Goal: Task Accomplishment & Management: Manage account settings

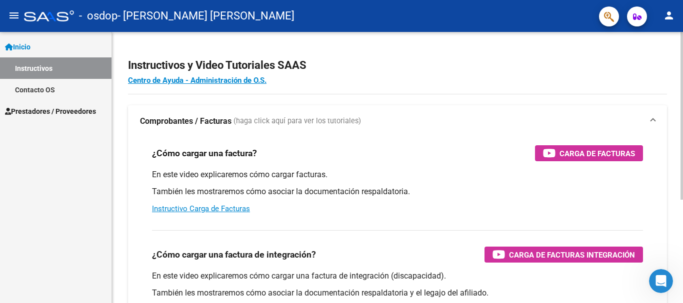
click at [662, 50] on div "Instructivos y Video Tutoriales SAAS Centro de Ayuda - Administración de O.S. C…" at bounding box center [398, 251] width 573 height 438
click at [652, 122] on span at bounding box center [653, 121] width 4 height 11
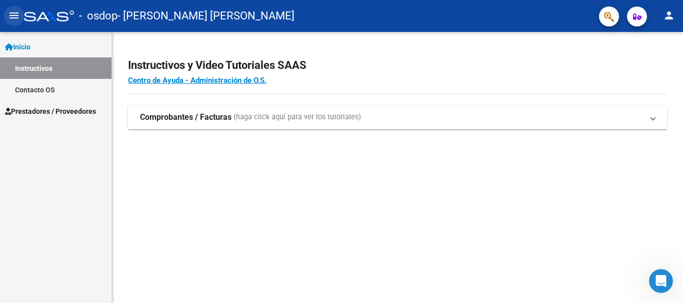
click at [13, 9] on mat-icon "menu" at bounding box center [14, 15] width 12 height 12
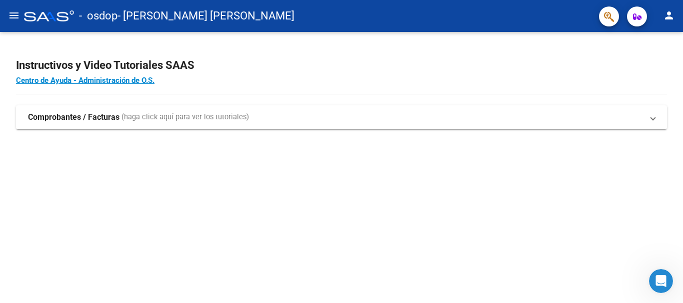
click at [13, 9] on mat-icon "menu" at bounding box center [14, 15] width 12 height 12
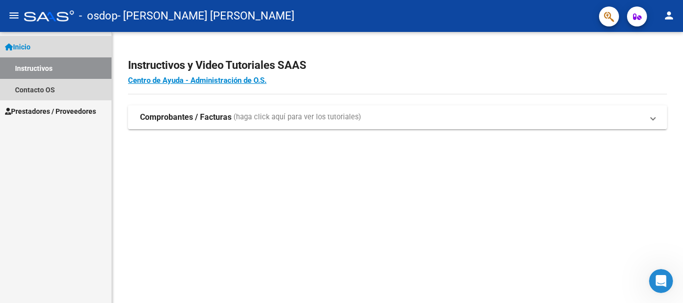
click at [22, 46] on span "Inicio" at bounding box center [17, 46] width 25 height 11
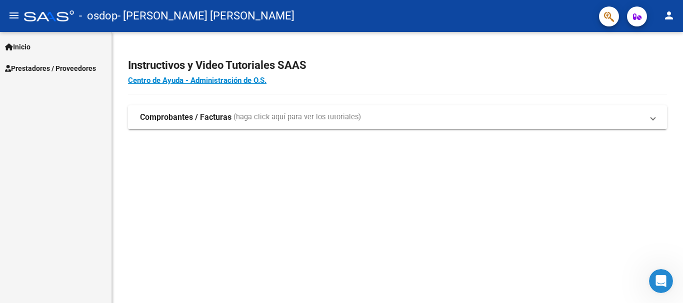
click at [22, 47] on span "Inicio" at bounding box center [17, 46] width 25 height 11
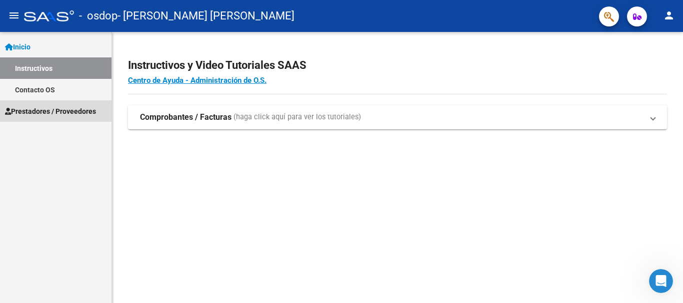
click at [30, 110] on span "Prestadores / Proveedores" at bounding box center [50, 111] width 91 height 11
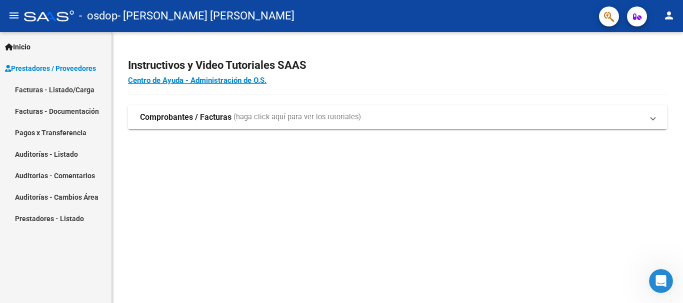
click at [66, 109] on link "Facturas - Documentación" at bounding box center [55, 110] width 111 height 21
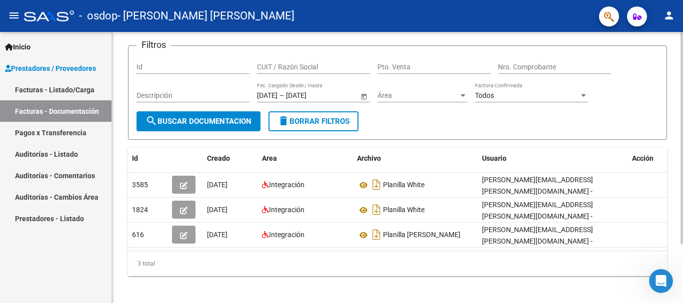
scroll to position [75, 0]
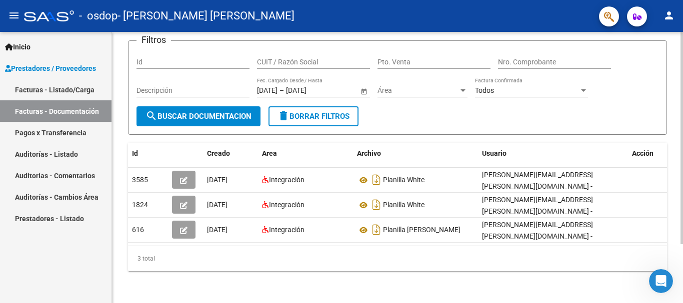
click at [682, 229] on div at bounding box center [681, 197] width 2 height 212
drag, startPoint x: 680, startPoint y: 221, endPoint x: 681, endPoint y: 190, distance: 30.5
click at [681, 190] on div "PRESTADORES -> Comprobantes - Documentación Respaldatoria cloud_download Export…" at bounding box center [398, 134] width 573 height 338
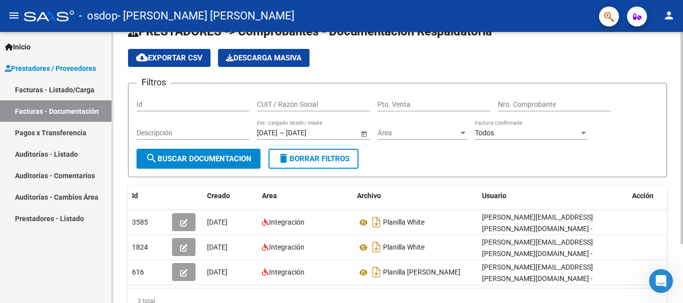
scroll to position [0, 0]
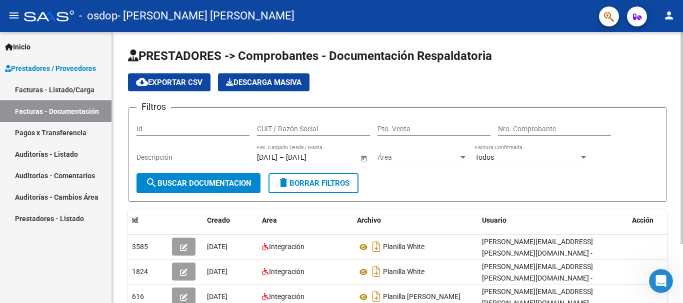
click at [681, 43] on div at bounding box center [681, 138] width 2 height 212
click at [583, 158] on div at bounding box center [583, 157] width 5 height 2
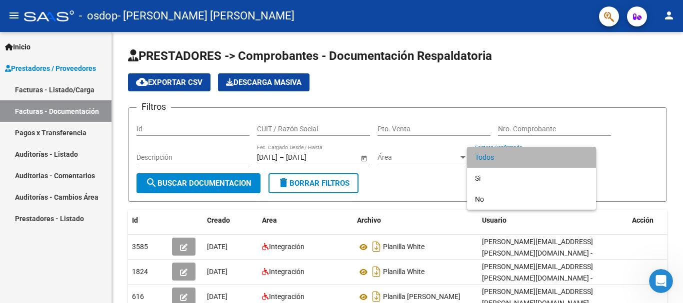
click at [527, 166] on span "Todos" at bounding box center [531, 157] width 113 height 21
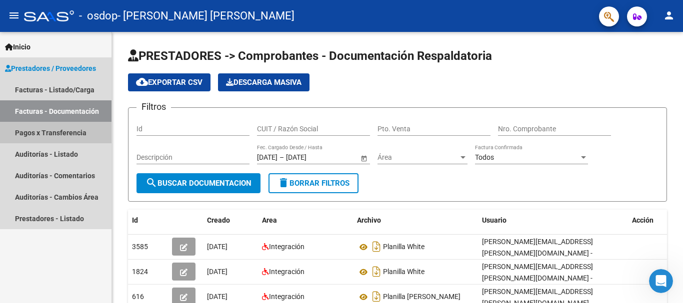
click at [75, 132] on link "Pagos x Transferencia" at bounding box center [55, 132] width 111 height 21
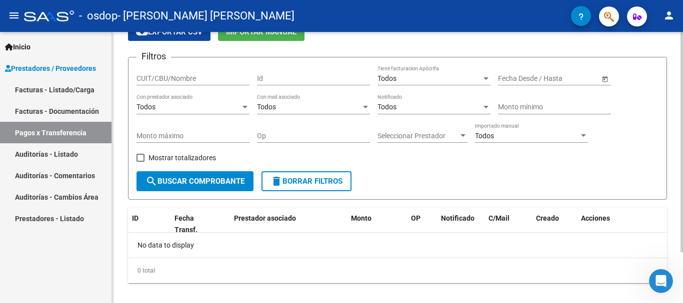
scroll to position [63, 0]
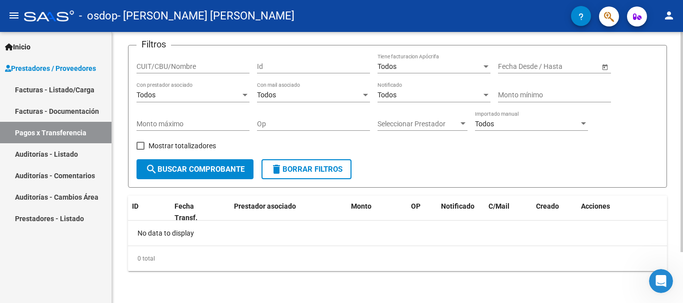
click at [682, 262] on div at bounding box center [681, 193] width 2 height 220
click at [668, 15] on mat-icon "person" at bounding box center [669, 15] width 12 height 12
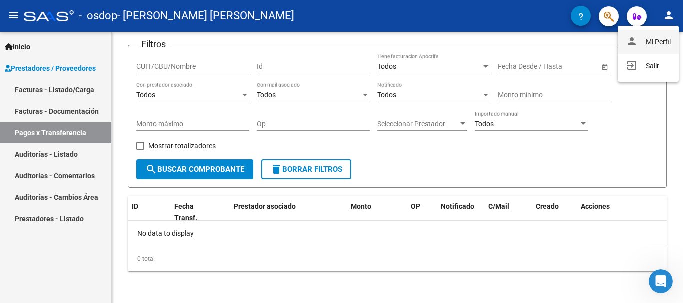
click at [649, 42] on button "person Mi Perfil" at bounding box center [648, 42] width 61 height 24
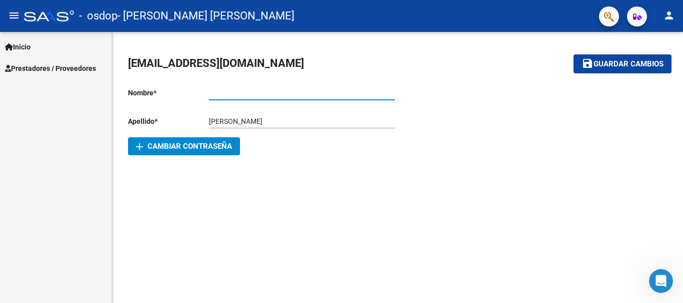
click at [264, 94] on input "Ingresar nombre" at bounding box center [302, 93] width 186 height 8
type input "[PERSON_NAME]"
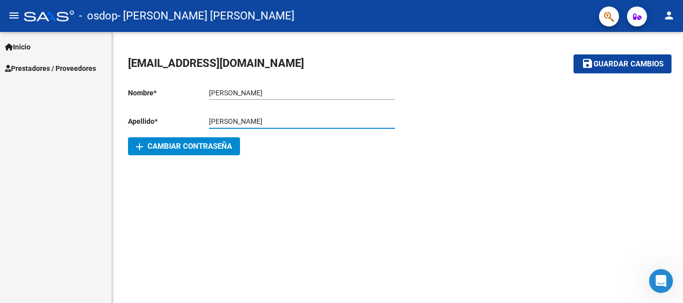
click at [238, 120] on input "[PERSON_NAME]" at bounding box center [302, 121] width 186 height 8
type input "[PERSON_NAME]"
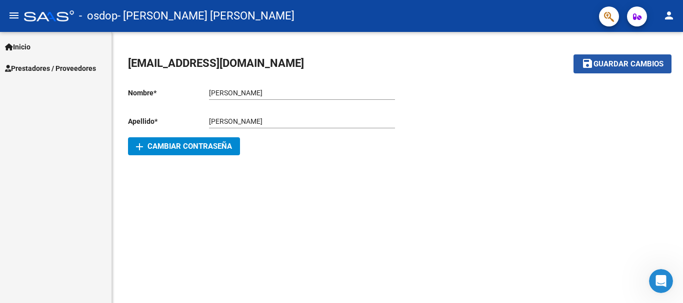
click at [638, 61] on span "Guardar cambios" at bounding box center [628, 64] width 70 height 9
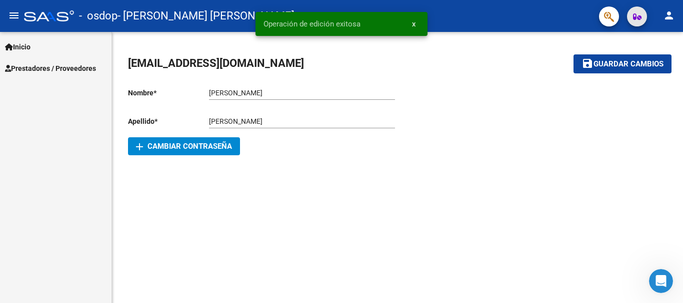
click at [638, 19] on icon "button" at bounding box center [637, 16] width 8 height 7
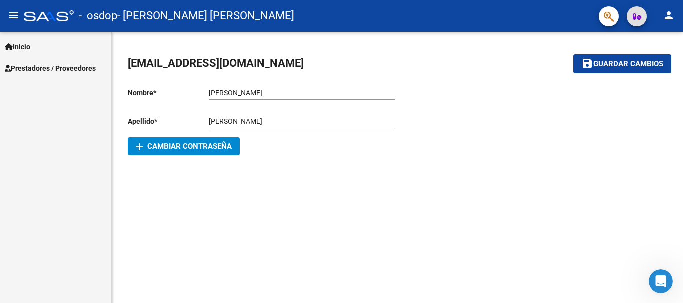
click at [10, 17] on mat-icon "menu" at bounding box center [14, 15] width 12 height 12
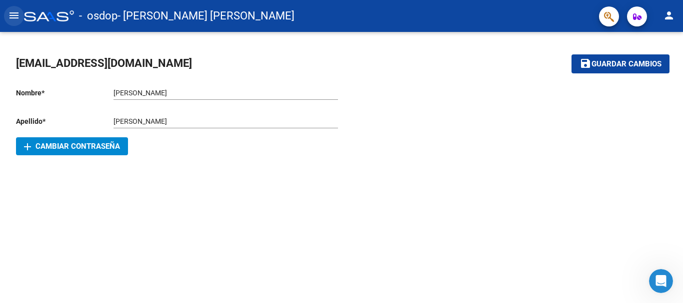
click at [10, 17] on mat-icon "menu" at bounding box center [14, 15] width 12 height 12
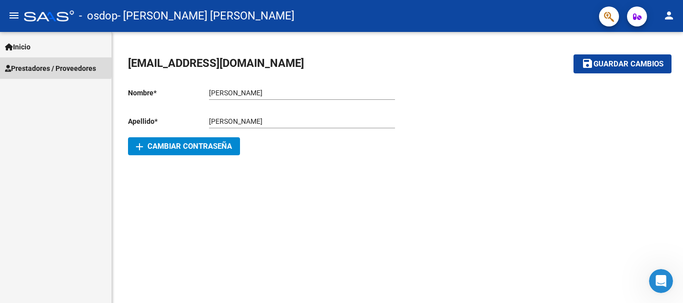
click at [23, 67] on span "Prestadores / Proveedores" at bounding box center [50, 68] width 91 height 11
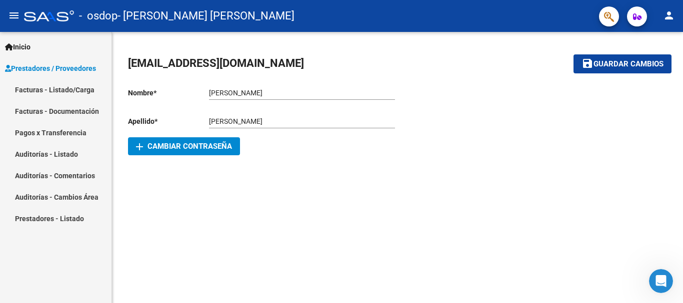
click at [33, 91] on link "Facturas - Listado/Carga" at bounding box center [55, 89] width 111 height 21
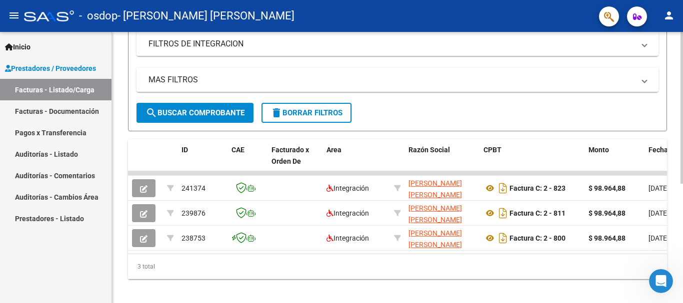
scroll to position [200, 0]
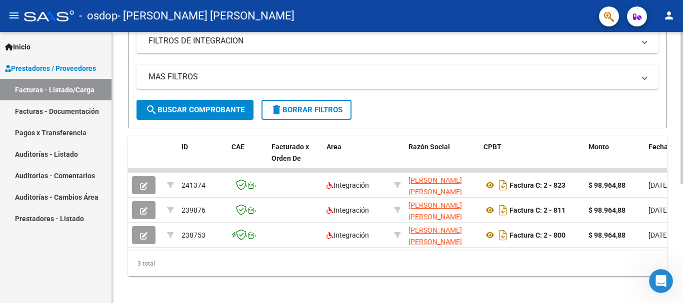
click at [682, 243] on div at bounding box center [681, 224] width 2 height 152
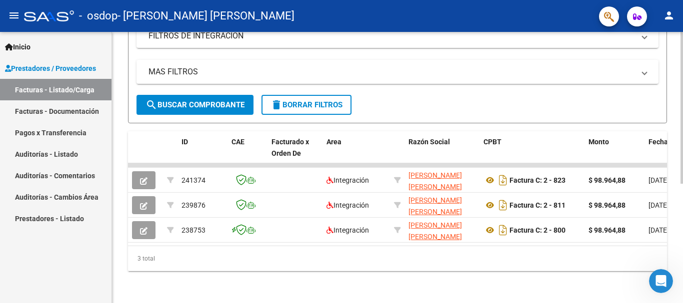
click at [682, 252] on div at bounding box center [681, 227] width 2 height 152
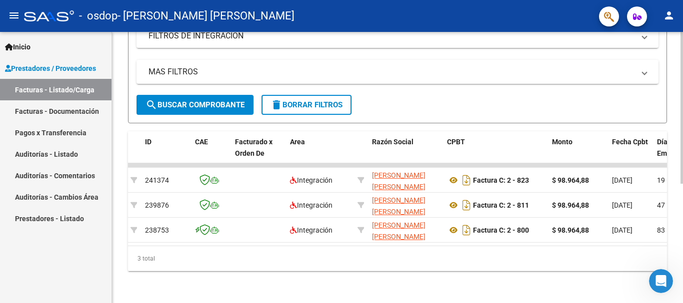
scroll to position [0, 0]
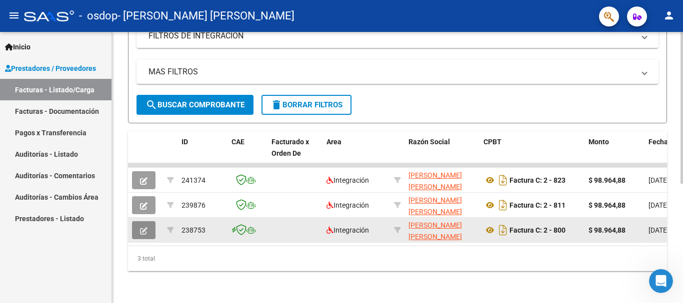
click at [145, 227] on icon "button" at bounding box center [143, 230] width 7 height 7
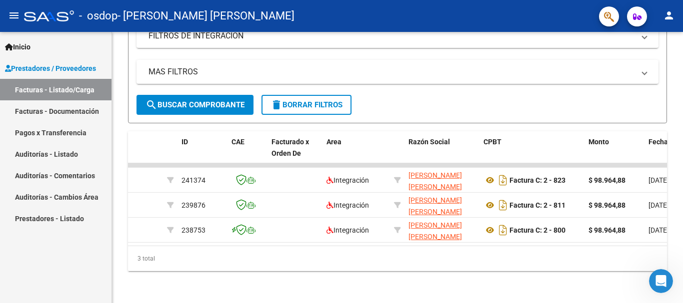
scroll to position [213, 0]
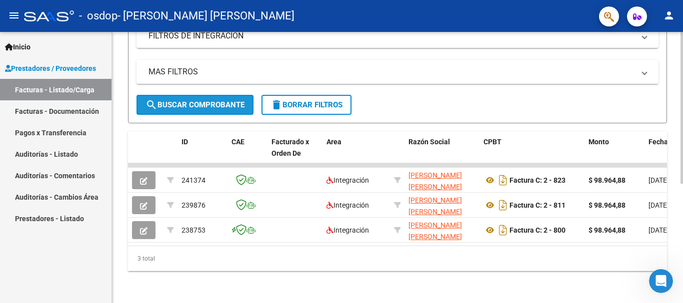
click at [230, 100] on span "search Buscar Comprobante" at bounding box center [194, 104] width 99 height 9
click at [643, 66] on span at bounding box center [644, 71] width 4 height 11
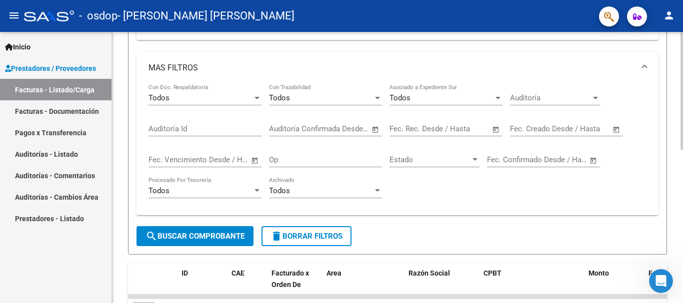
drag, startPoint x: 445, startPoint y: 110, endPoint x: 262, endPoint y: 109, distance: 182.9
click at [262, 109] on div "Todos Con Doc. Respaldatoria Todos Con Trazabilidad Todos Asociado a Expediente…" at bounding box center [397, 145] width 498 height 123
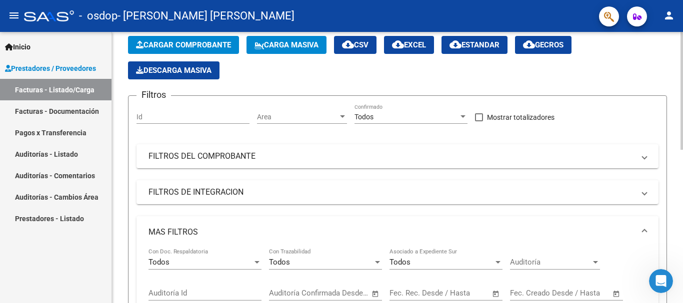
scroll to position [36, 0]
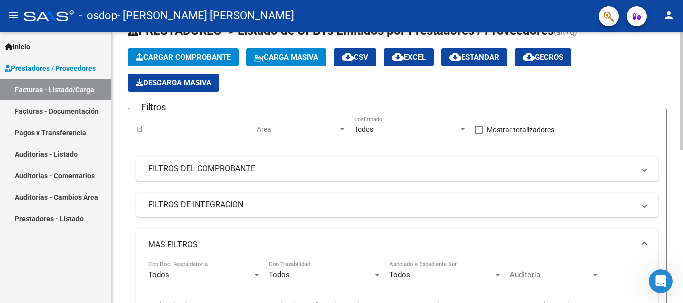
click at [681, 103] on div at bounding box center [681, 107] width 2 height 118
click at [647, 82] on div "Cargar Comprobante Carga Masiva cloud_download CSV cloud_download EXCEL cloud_d…" at bounding box center [397, 69] width 539 height 43
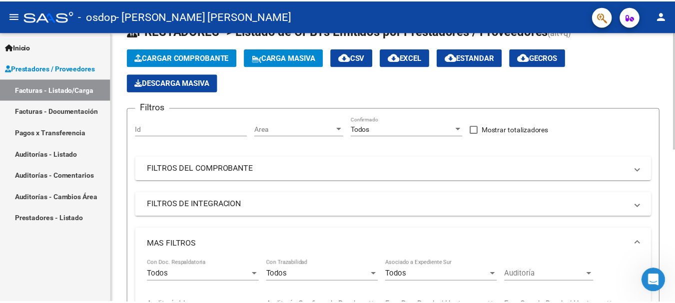
scroll to position [0, 0]
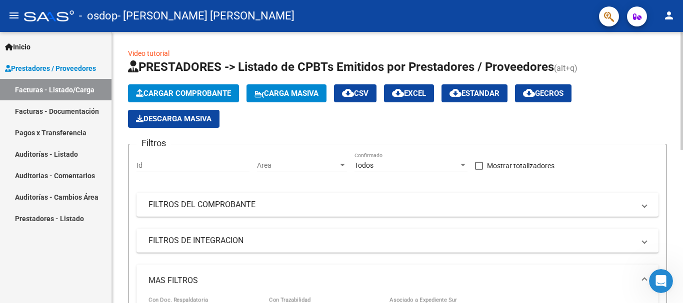
click at [680, 74] on div at bounding box center [681, 91] width 2 height 118
click at [665, 16] on mat-icon "person" at bounding box center [669, 15] width 12 height 12
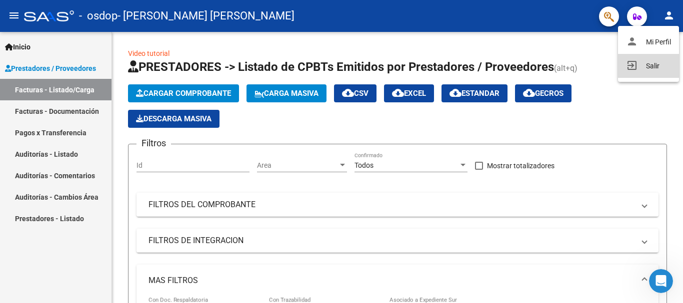
click at [644, 66] on button "exit_to_app Salir" at bounding box center [648, 66] width 61 height 24
